Goal: Task Accomplishment & Management: Use online tool/utility

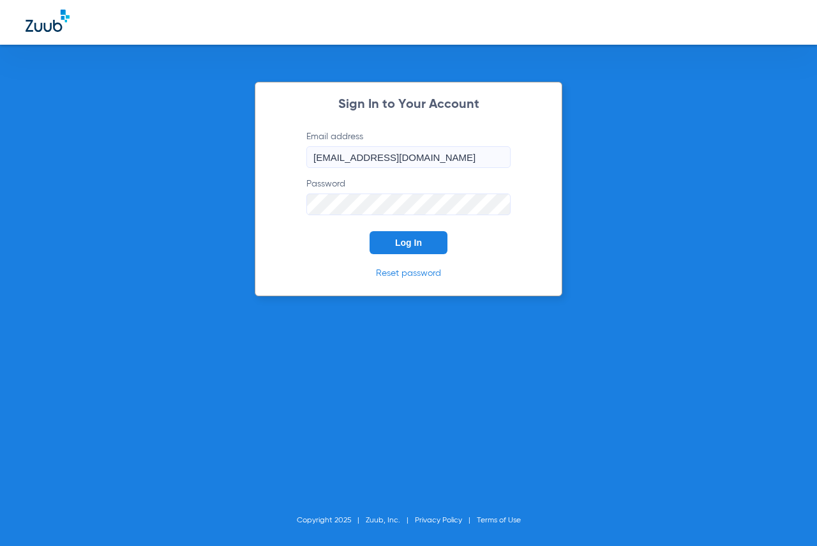
click at [412, 243] on span "Log In" at bounding box center [408, 242] width 27 height 10
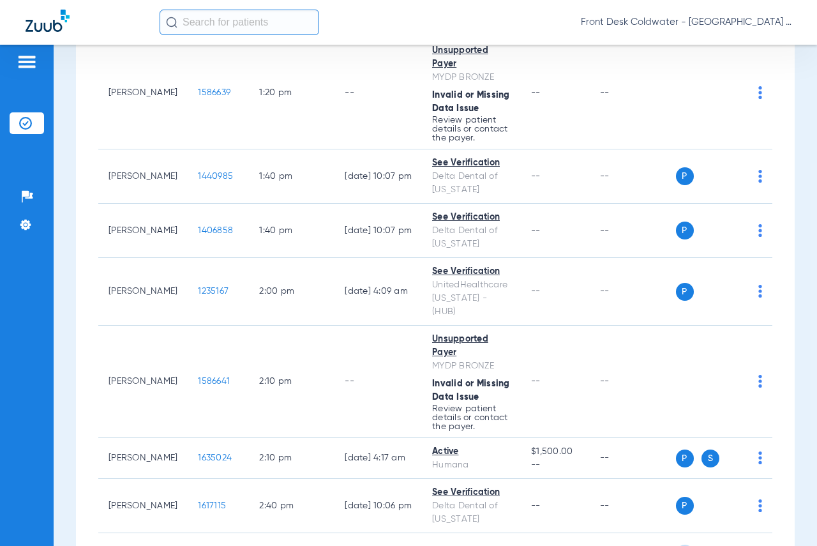
scroll to position [1772, 0]
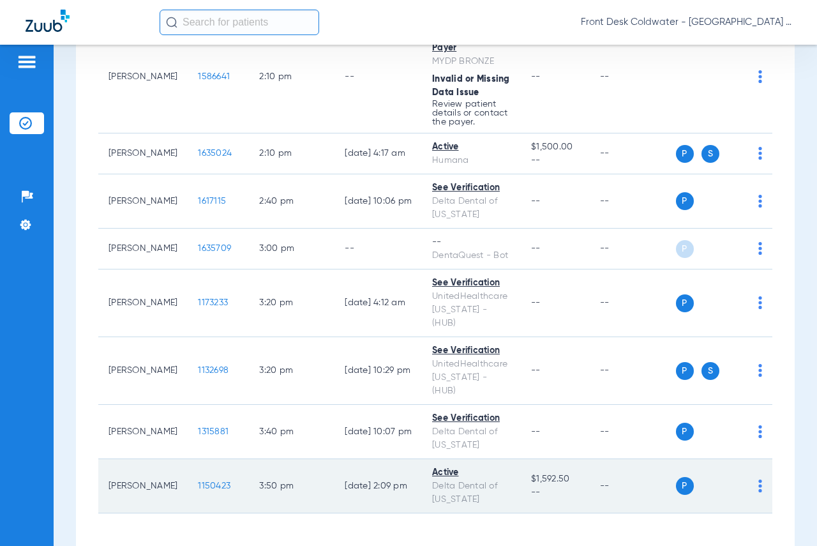
click at [758, 479] on img at bounding box center [760, 485] width 4 height 13
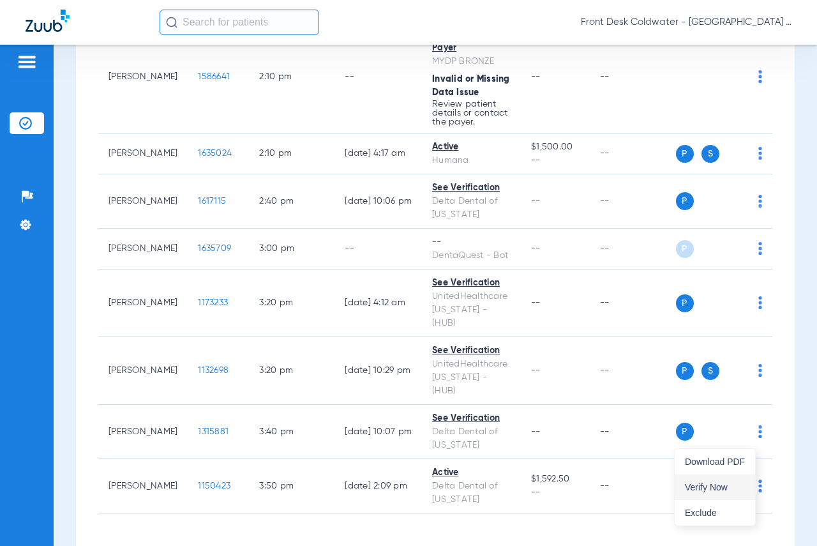
click at [717, 485] on span "Verify Now" at bounding box center [715, 486] width 60 height 9
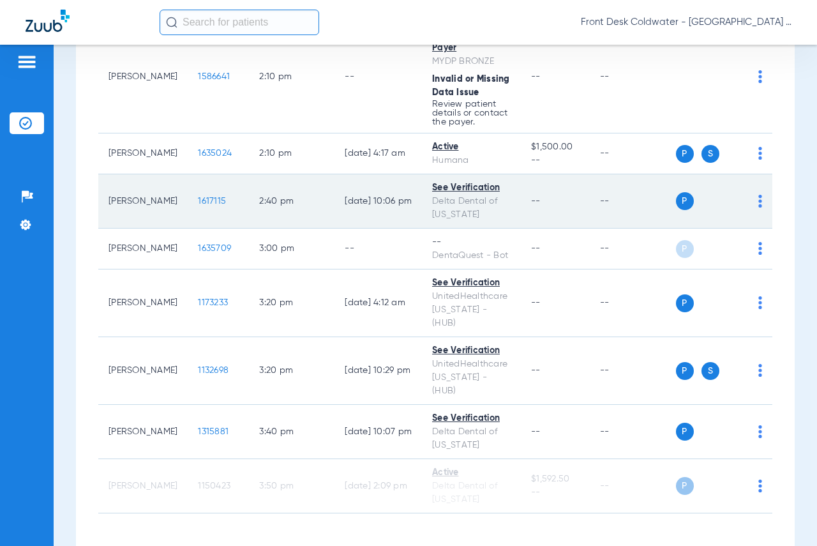
click at [758, 195] on img at bounding box center [760, 201] width 4 height 13
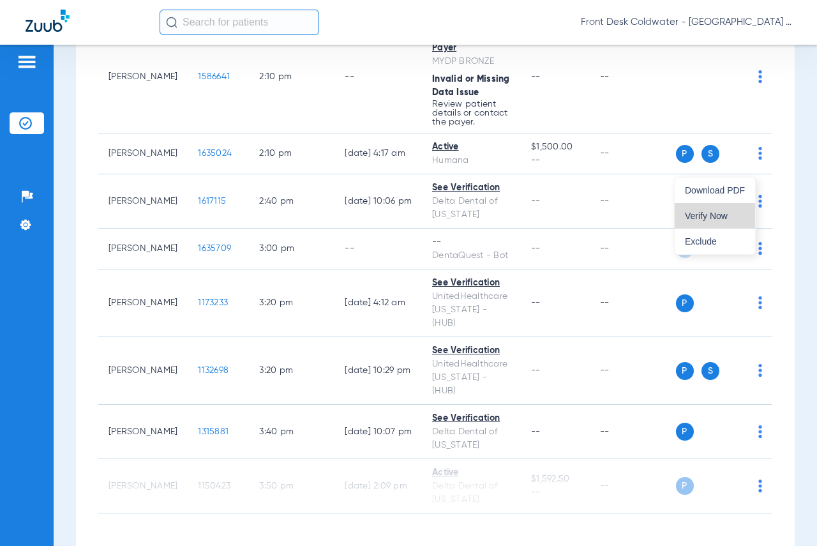
click at [701, 212] on span "Verify Now" at bounding box center [715, 215] width 60 height 9
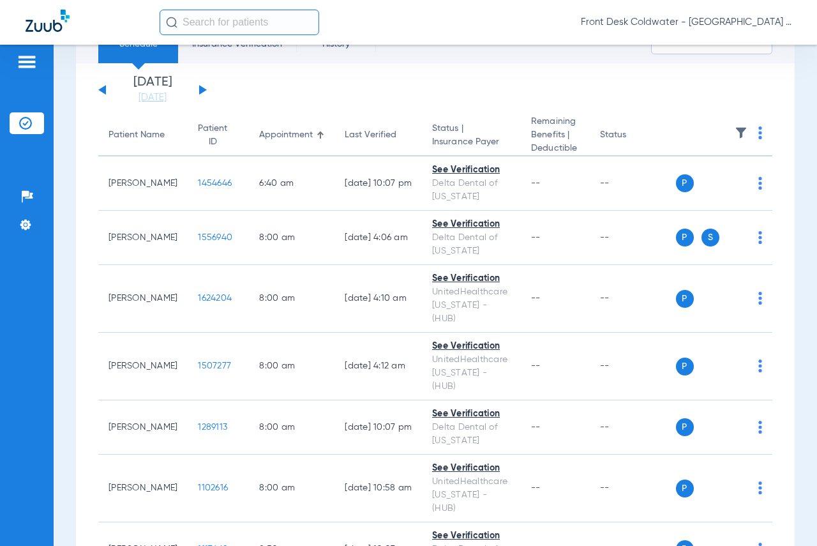
scroll to position [0, 0]
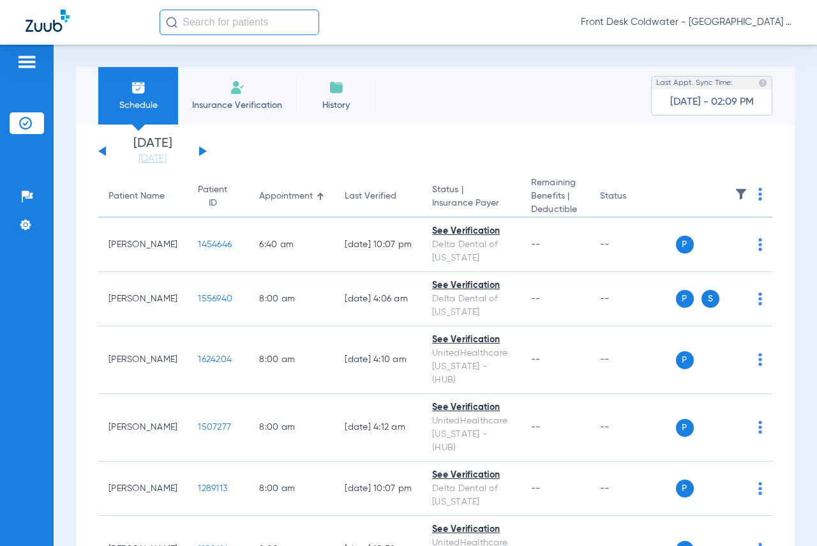
click at [205, 147] on div "[DATE] [DATE] [DATE] [DATE] [DATE] [DATE] [DATE] [DATE] [DATE] [DATE] [DATE] [D…" at bounding box center [152, 151] width 108 height 28
click at [198, 152] on div "[DATE] [DATE] [DATE] [DATE] [DATE] [DATE] [DATE] [DATE] [DATE] [DATE] [DATE] [D…" at bounding box center [152, 151] width 108 height 28
click at [204, 152] on button at bounding box center [203, 151] width 8 height 10
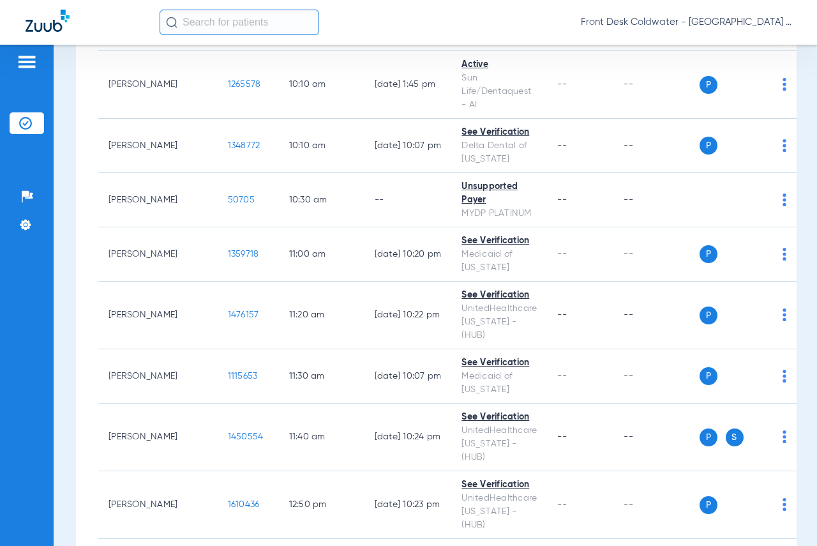
scroll to position [872, 0]
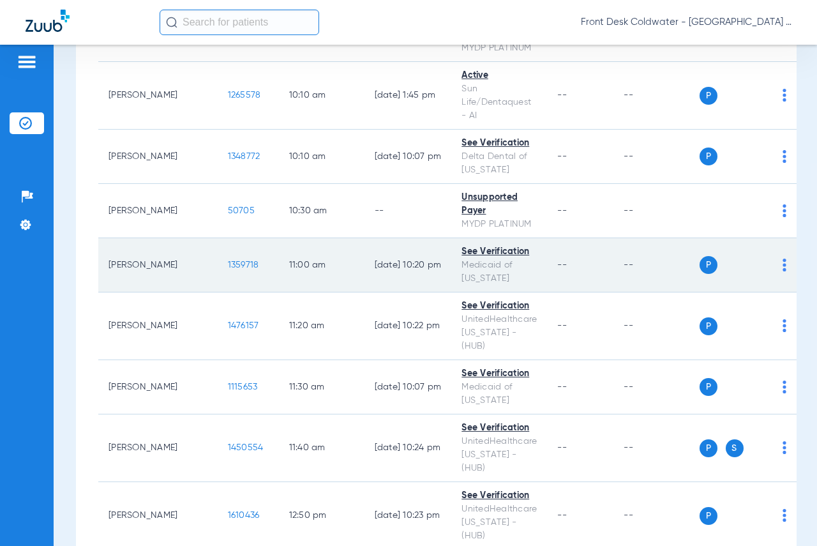
click at [218, 238] on td "1359718" at bounding box center [248, 265] width 61 height 54
click at [228, 260] on span "1359718" at bounding box center [243, 264] width 31 height 9
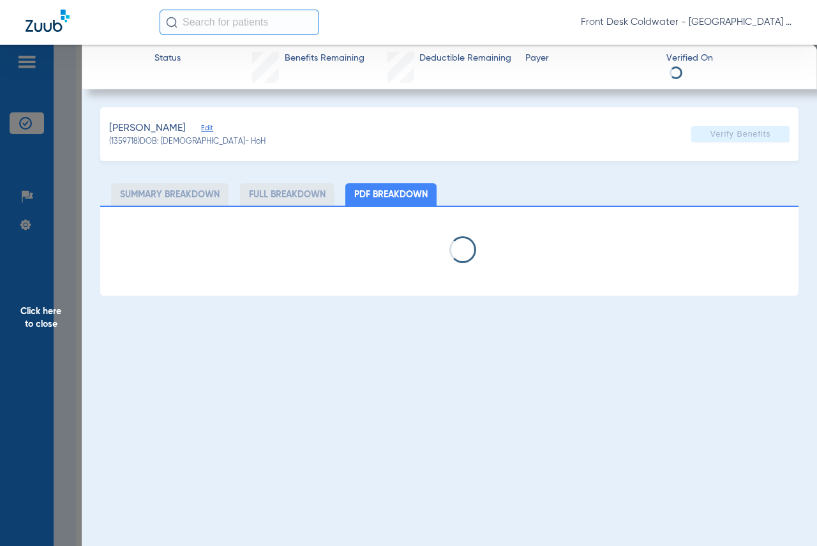
select select "page-width"
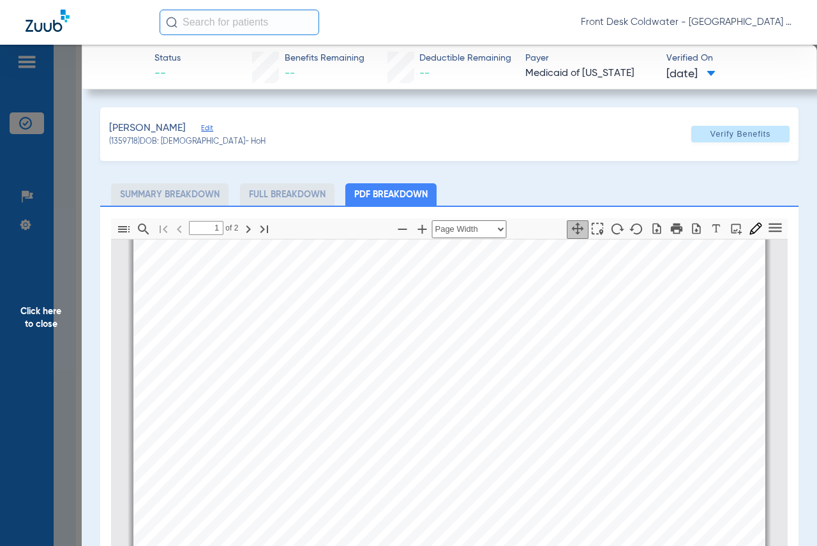
scroll to position [0, 0]
type input "2"
click at [36, 307] on span "Click here to close" at bounding box center [41, 318] width 82 height 546
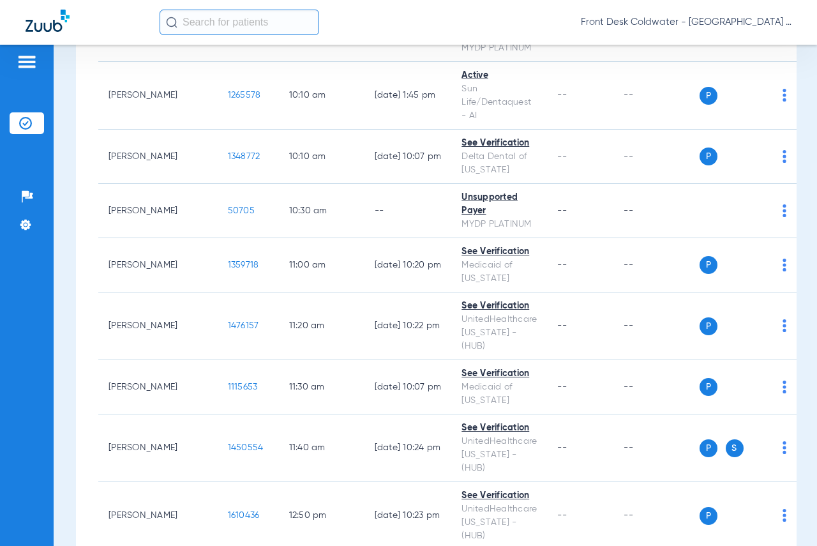
click at [636, 41] on div "Front Desk Coldwater - [GEOGRAPHIC_DATA] | My Community Dental Centers" at bounding box center [408, 22] width 817 height 45
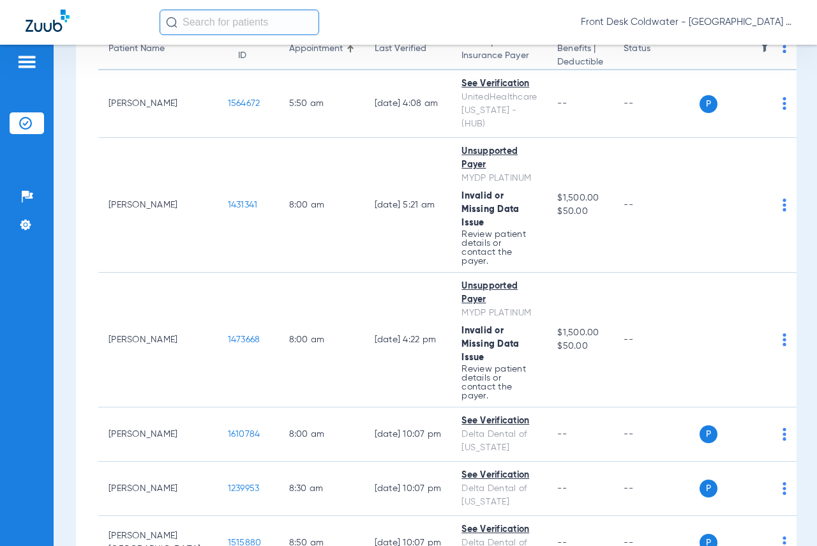
scroll to position [107, 0]
